Goal: Navigation & Orientation: Go to known website

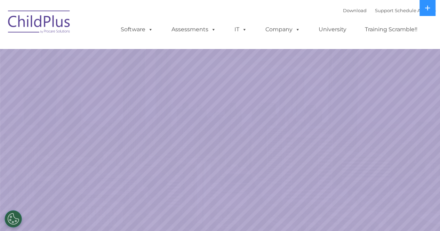
select select "MEDIUM"
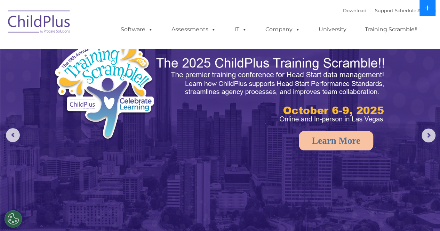
click at [428, 8] on icon at bounding box center [427, 8] width 5 height 5
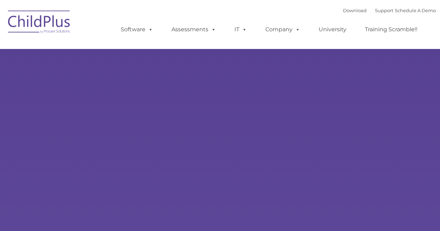
type input ""
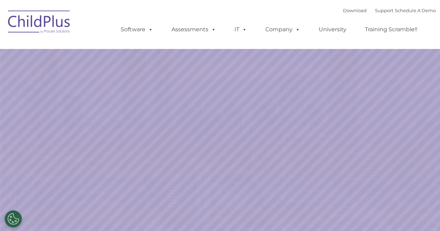
select select "MEDIUM"
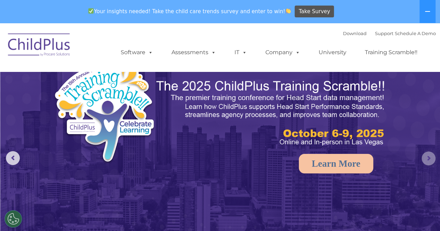
click at [427, 158] on rs-arrow at bounding box center [428, 159] width 14 height 14
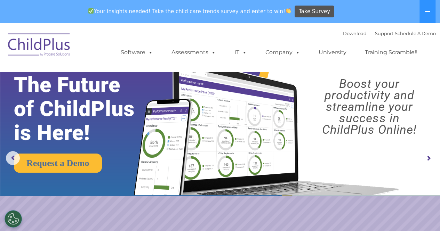
click at [427, 158] on rs-arrow at bounding box center [428, 159] width 14 height 14
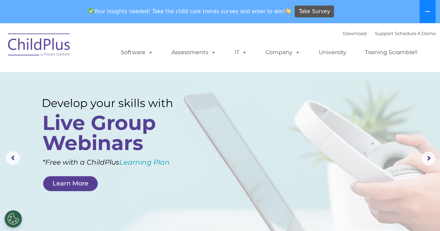
click at [426, 13] on icon at bounding box center [428, 12] width 6 height 6
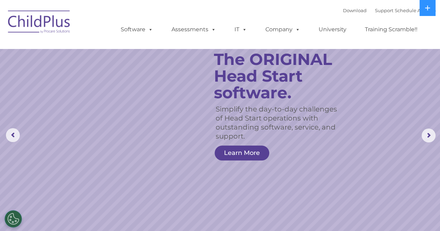
click at [45, 26] on img at bounding box center [40, 23] width 70 height 35
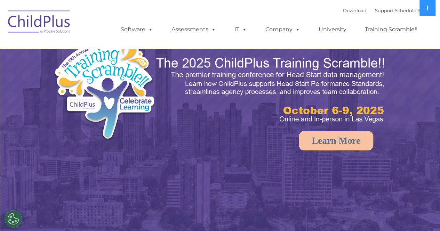
select select "MEDIUM"
